Goal: Task Accomplishment & Management: Manage account settings

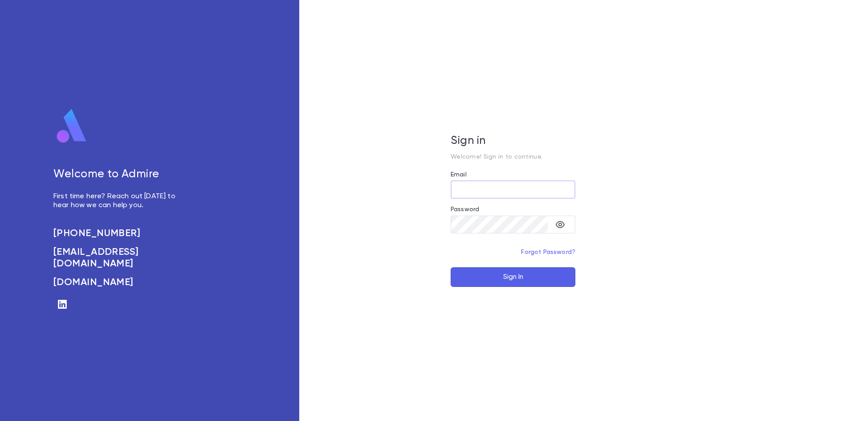
type input "**********"
click at [508, 278] on button "Sign In" at bounding box center [513, 277] width 125 height 20
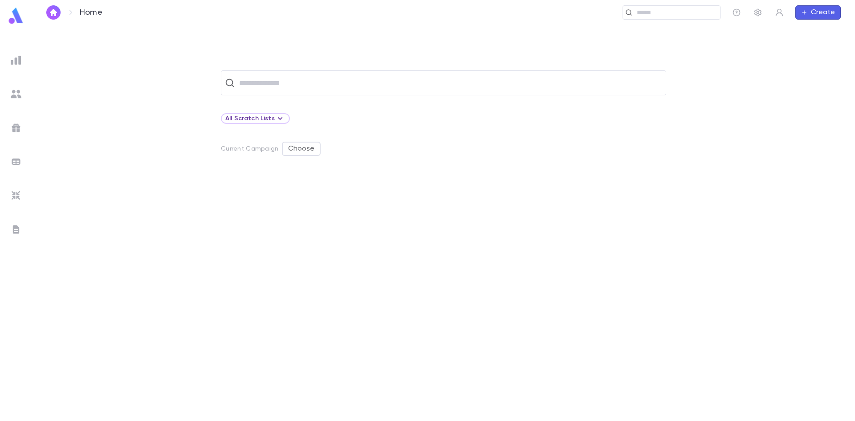
click at [19, 97] on img at bounding box center [16, 94] width 11 height 11
